Goal: Transaction & Acquisition: Purchase product/service

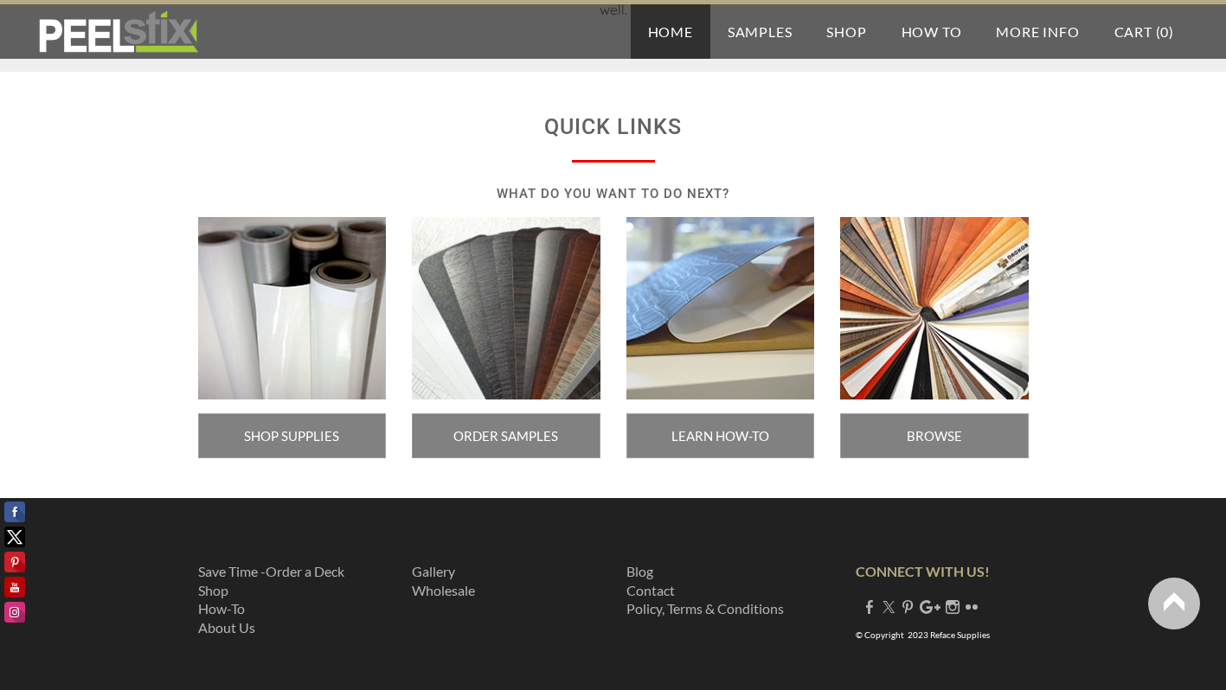
scroll to position [2972, 0]
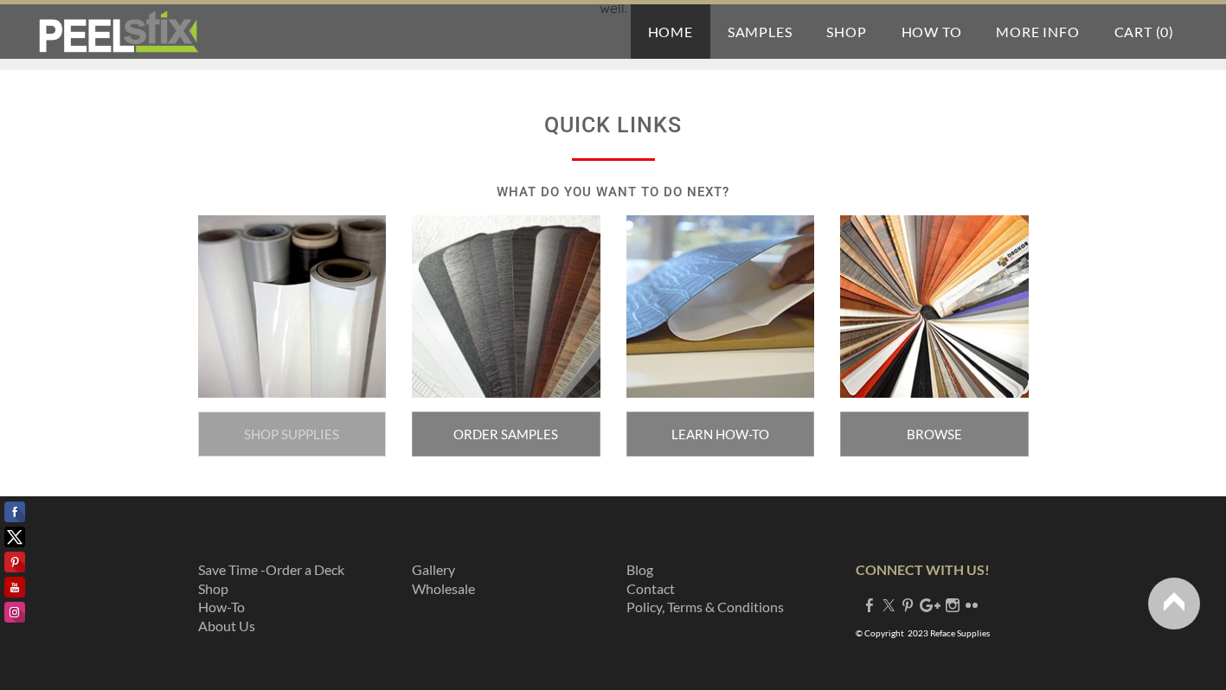
click at [319, 430] on span "SHOP SUPPLIES" at bounding box center [292, 434] width 189 height 45
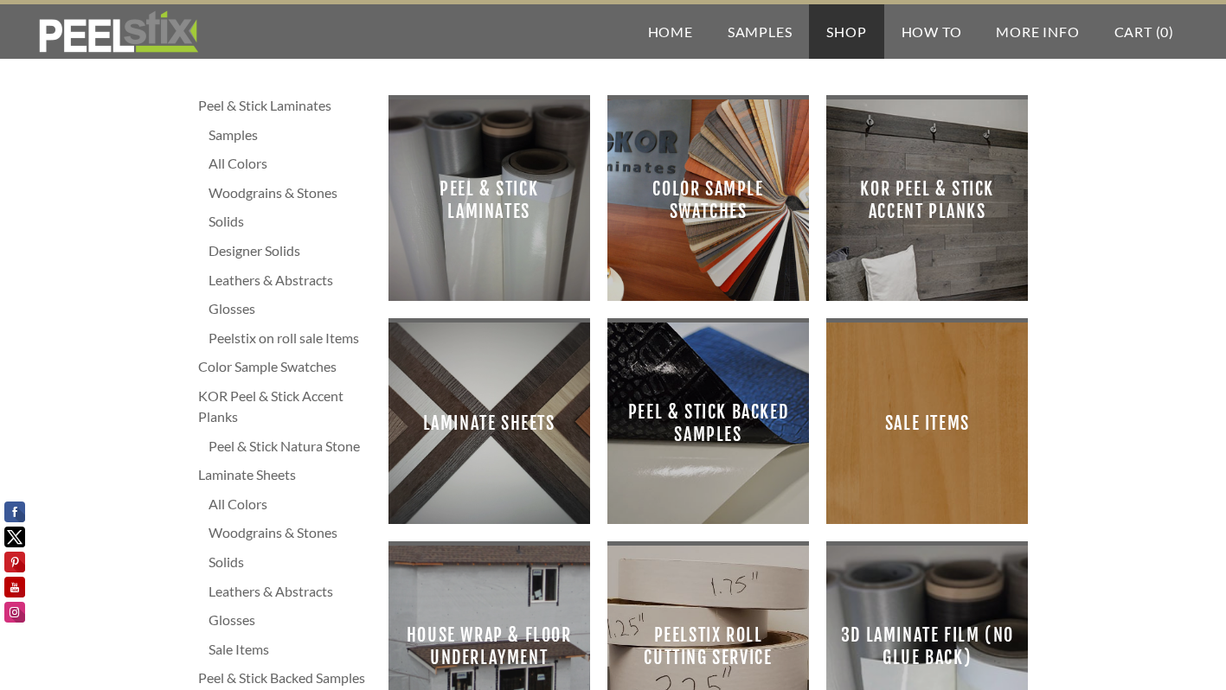
click at [950, 439] on span "Sale Items" at bounding box center [927, 424] width 174 height 174
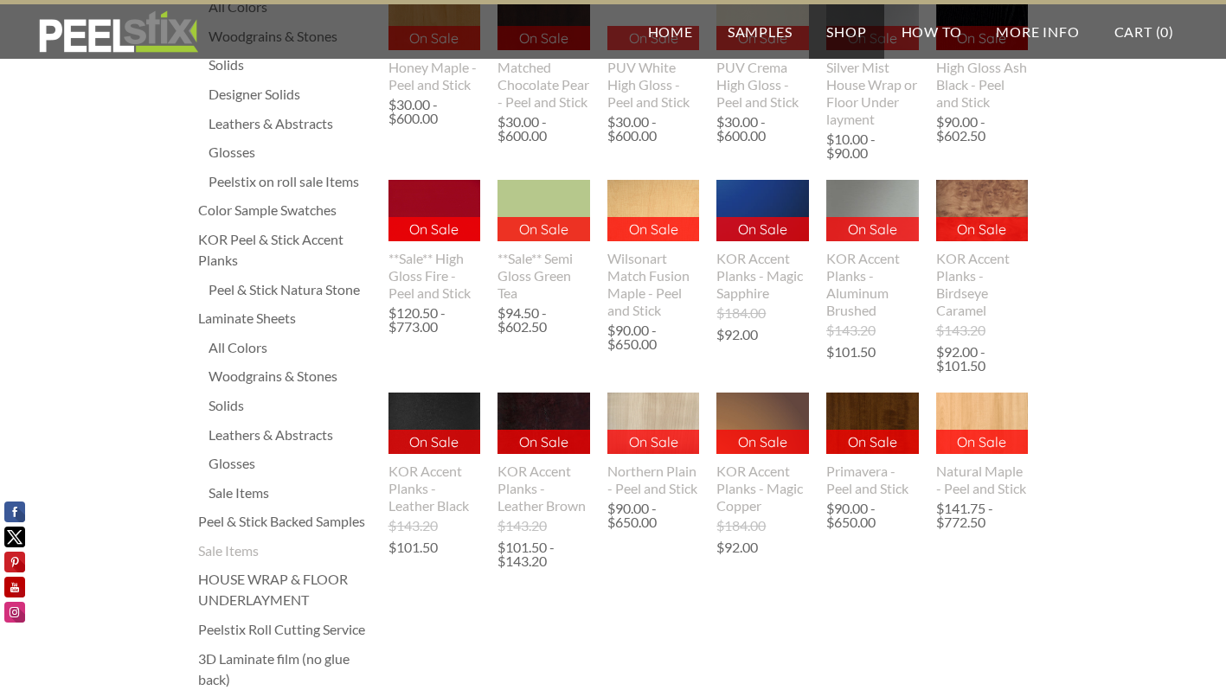
scroll to position [156, 0]
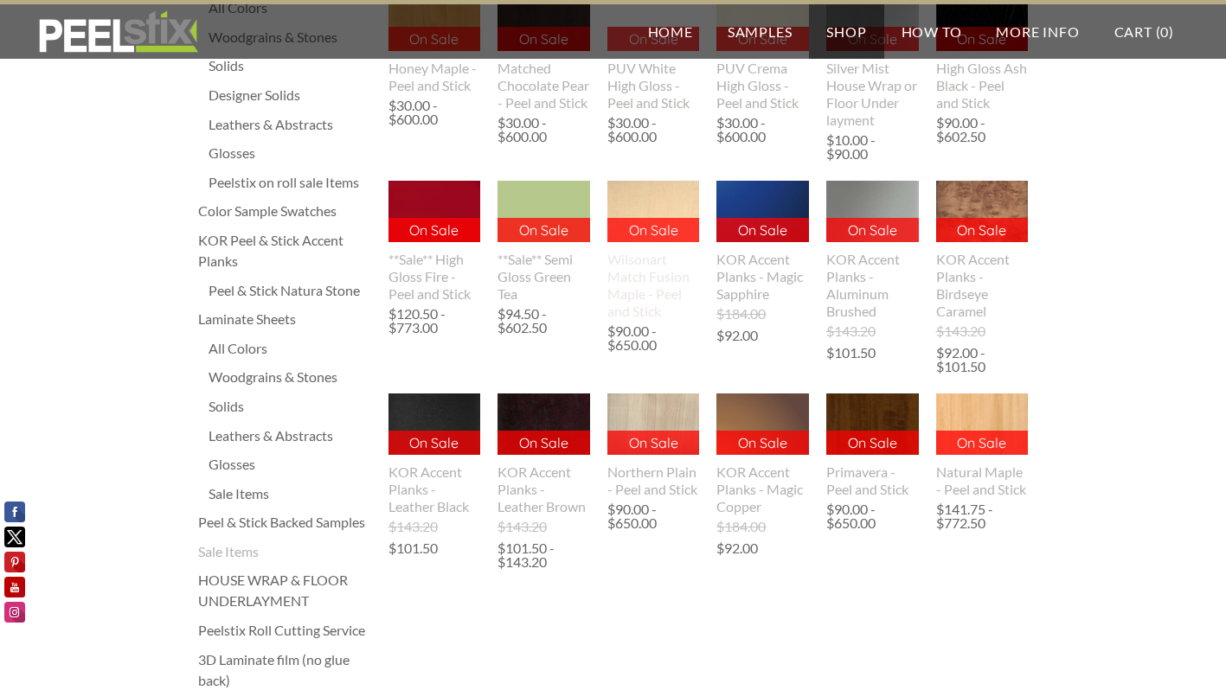
click at [632, 275] on div "Wilsonart Match Fusion Maple - Peel and Stick" at bounding box center [653, 285] width 93 height 69
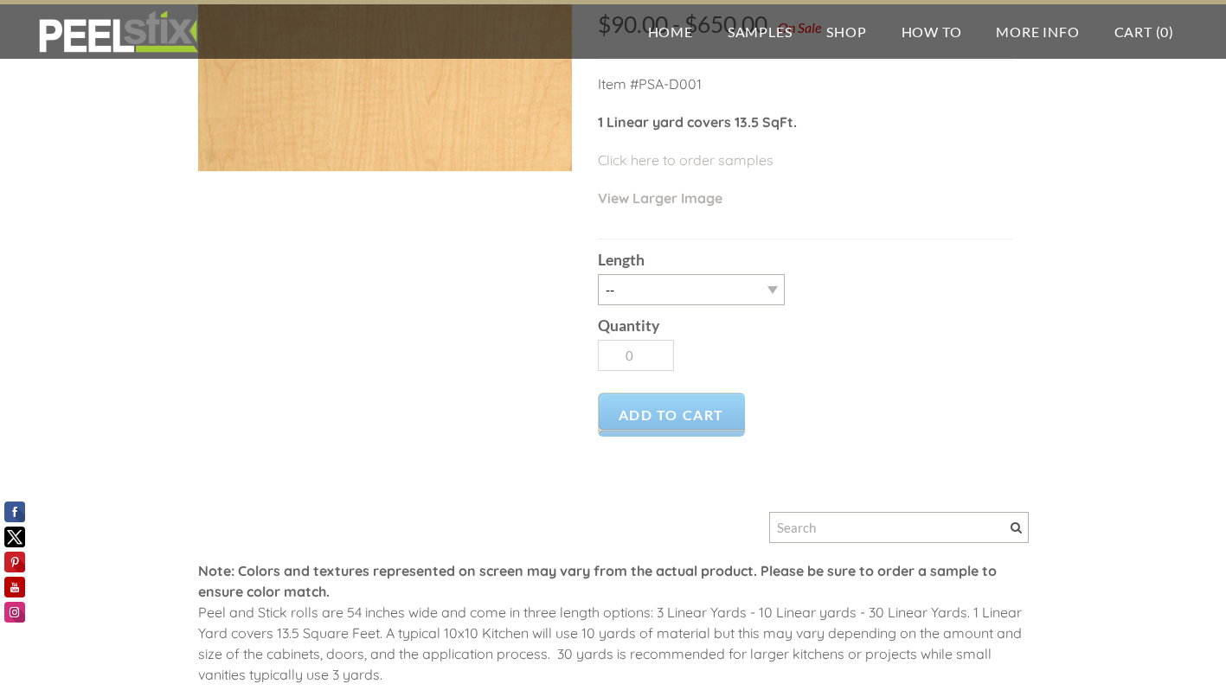
scroll to position [213, 0]
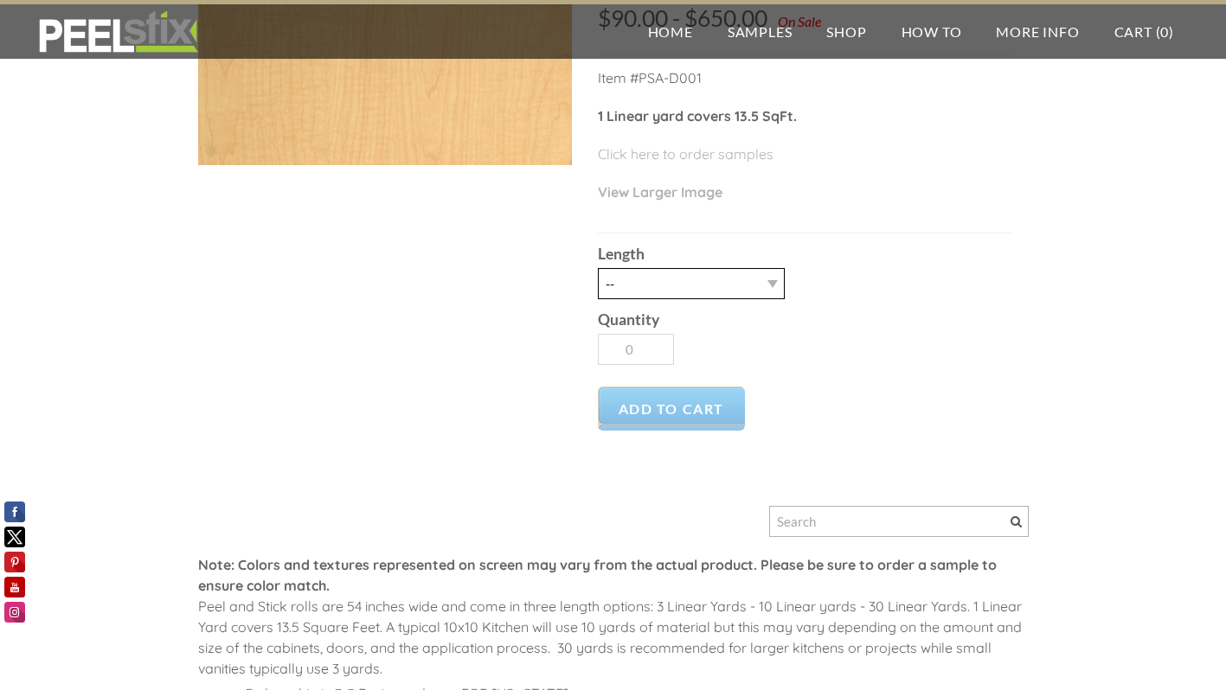
click at [771, 286] on select "-- 3LY 10LY 30LY" at bounding box center [691, 283] width 187 height 31
select select "3LY"
click at [598, 268] on select "-- 3LY 10LY 30LY" at bounding box center [691, 283] width 187 height 31
type input "1"
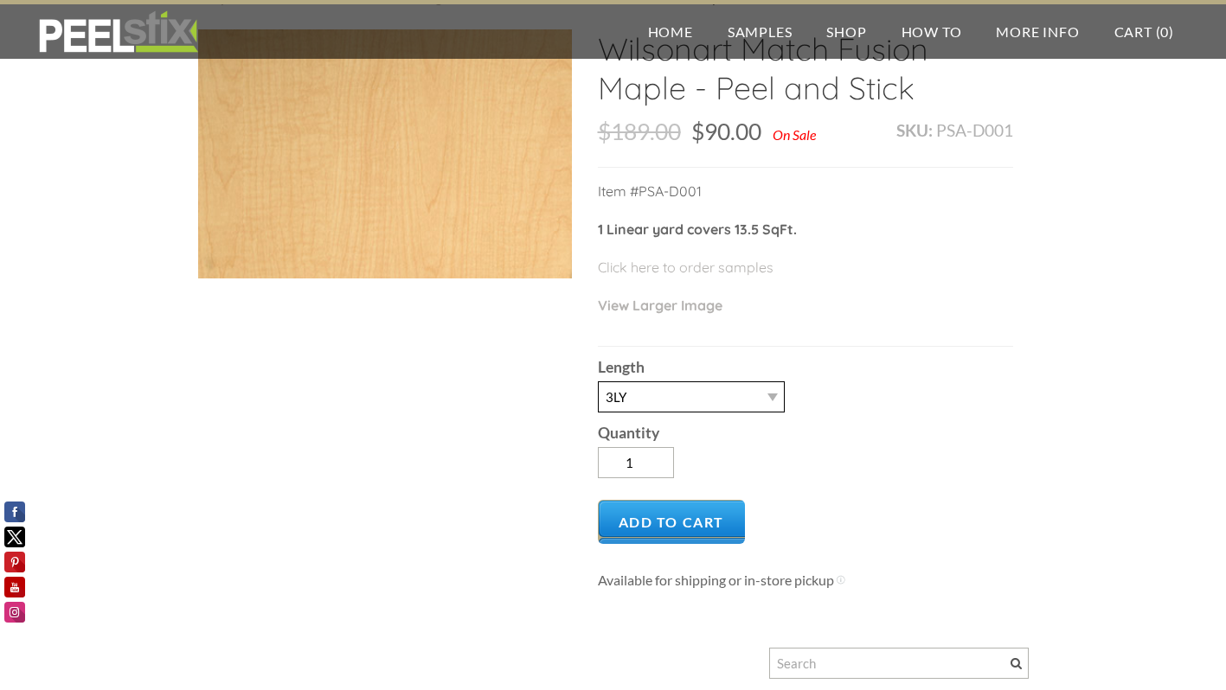
scroll to position [99, 0]
click at [767, 399] on select "-- 3LY 10LY 30LY" at bounding box center [691, 397] width 187 height 31
click at [598, 382] on select "-- 3LY 10LY 30LY" at bounding box center [691, 397] width 187 height 31
click at [776, 398] on select "-- 3LY 10LY 30LY" at bounding box center [691, 397] width 187 height 31
select select "3LY"
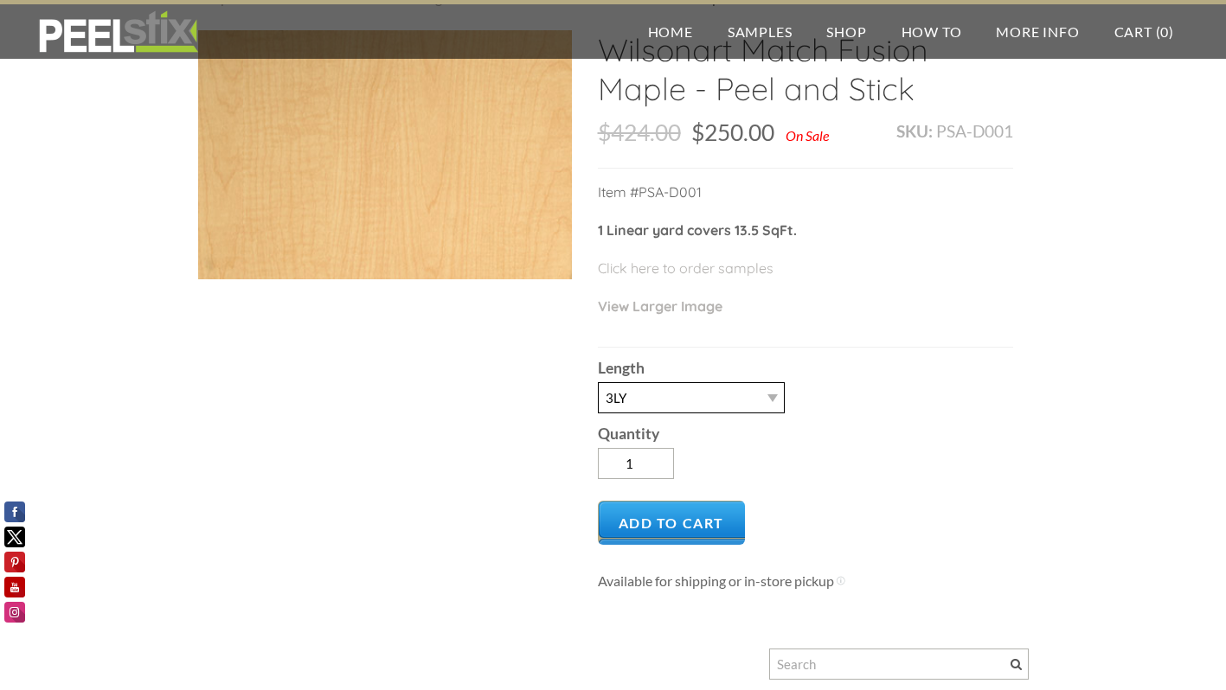
click at [598, 382] on select "-- 3LY 10LY 30LY" at bounding box center [691, 397] width 187 height 31
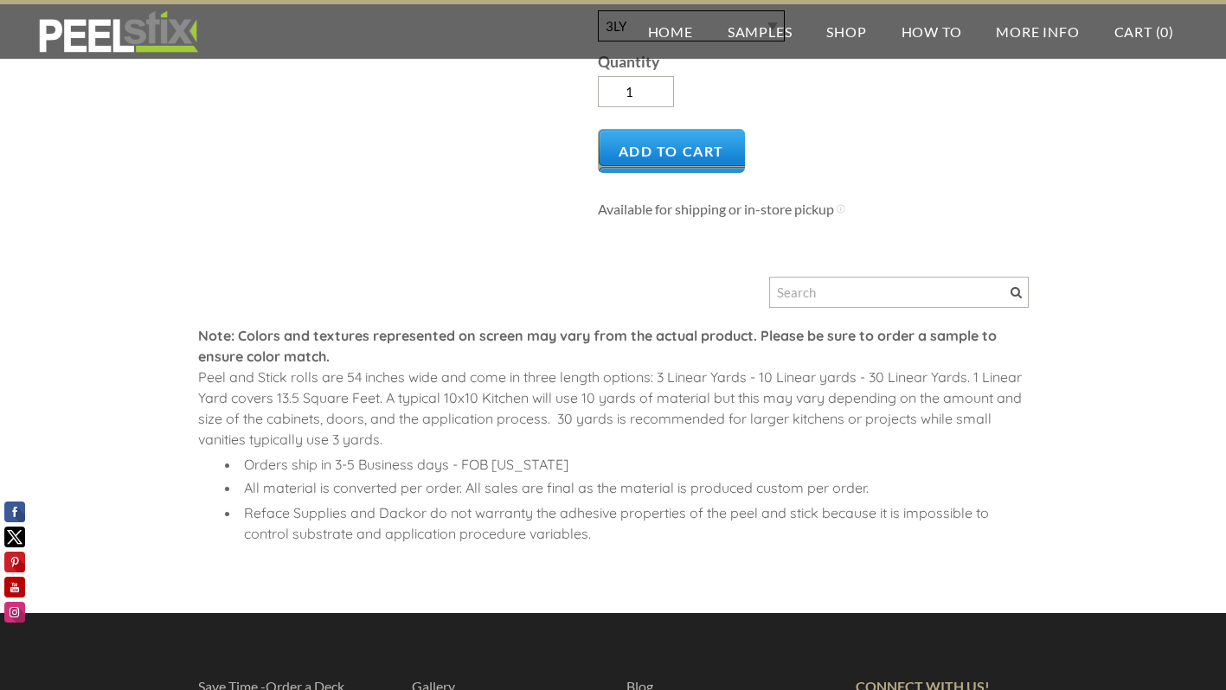
scroll to position [604, 0]
